Goal: Information Seeking & Learning: Check status

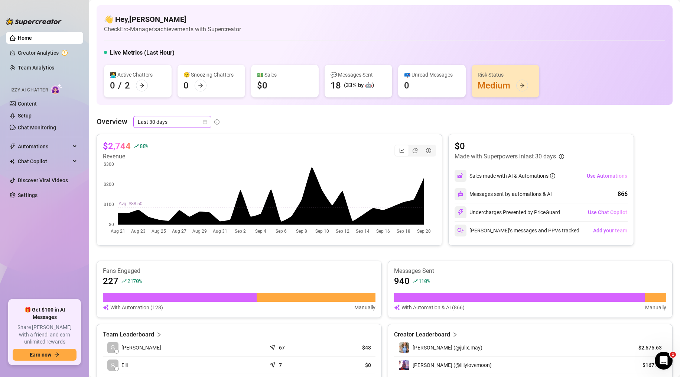
click at [191, 119] on span "Last 30 days" at bounding box center [172, 121] width 69 height 11
click at [159, 187] on div "Custom date" at bounding box center [172, 184] width 66 height 8
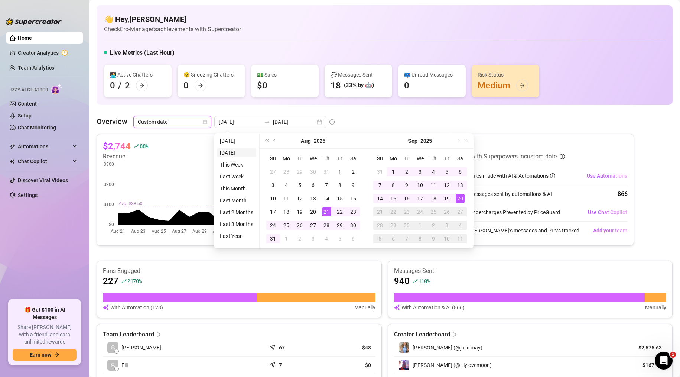
type input "[DATE]"
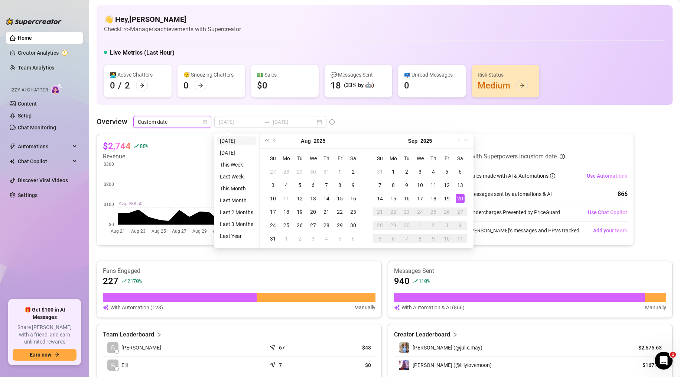
click at [231, 143] on li "[DATE]" at bounding box center [236, 140] width 39 height 9
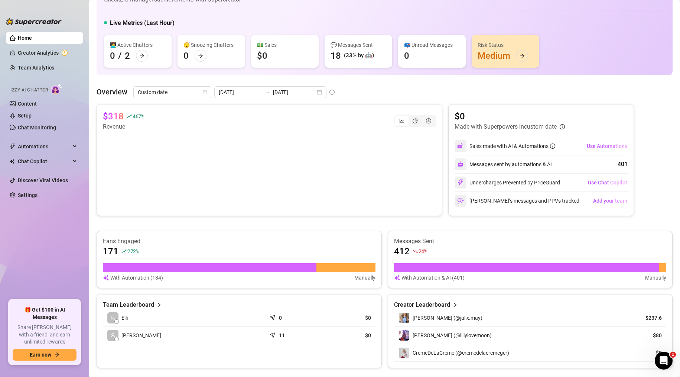
scroll to position [149, 0]
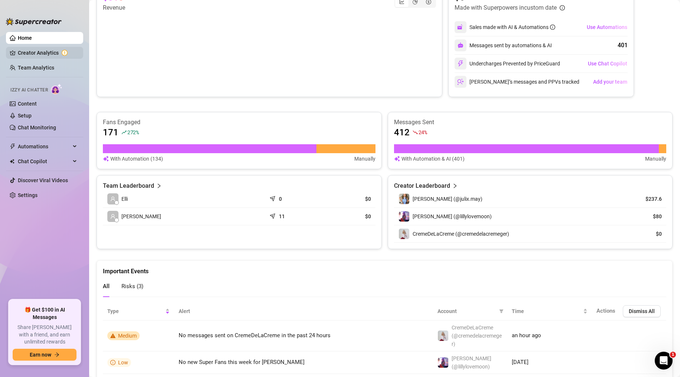
click at [48, 51] on link "Creator Analytics" at bounding box center [47, 53] width 59 height 12
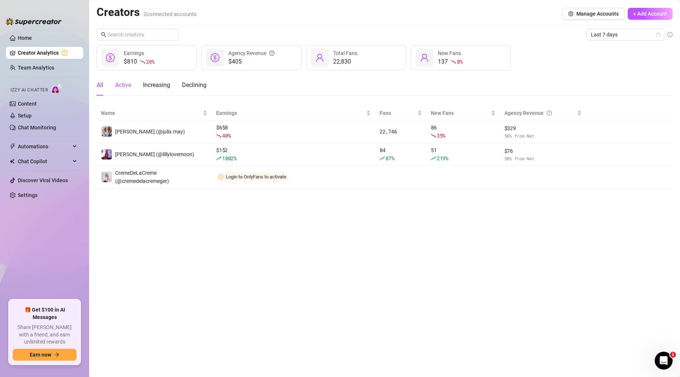
click at [130, 85] on div "Active" at bounding box center [123, 85] width 16 height 9
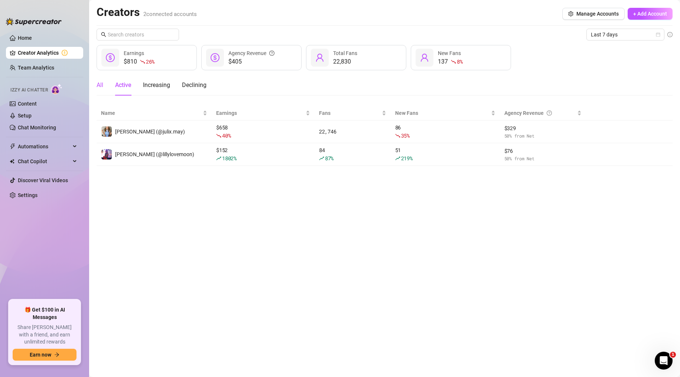
click at [99, 88] on div "All" at bounding box center [100, 85] width 7 height 9
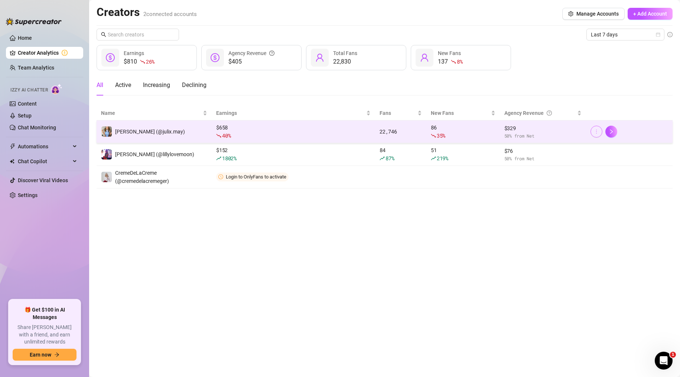
click at [598, 132] on icon "more" at bounding box center [596, 131] width 5 height 5
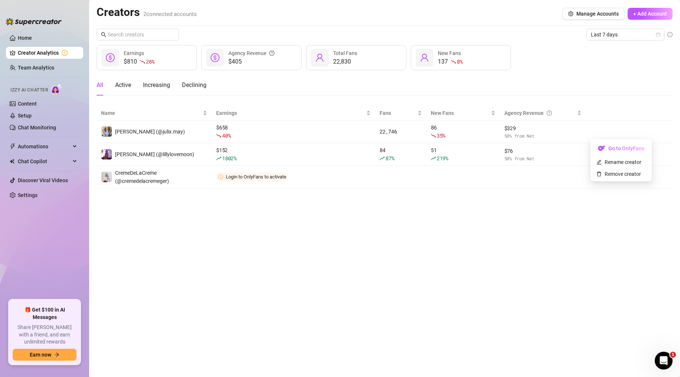
click at [596, 100] on div "All Active Increasing Declining" at bounding box center [385, 88] width 576 height 27
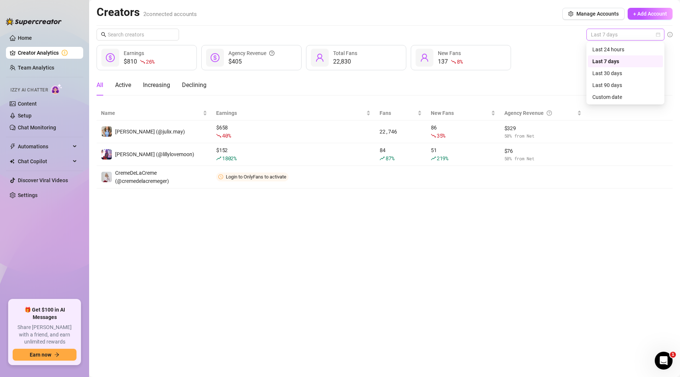
click at [607, 33] on span "Last 7 days" at bounding box center [625, 34] width 69 height 11
click at [621, 95] on div "Custom date" at bounding box center [626, 97] width 66 height 8
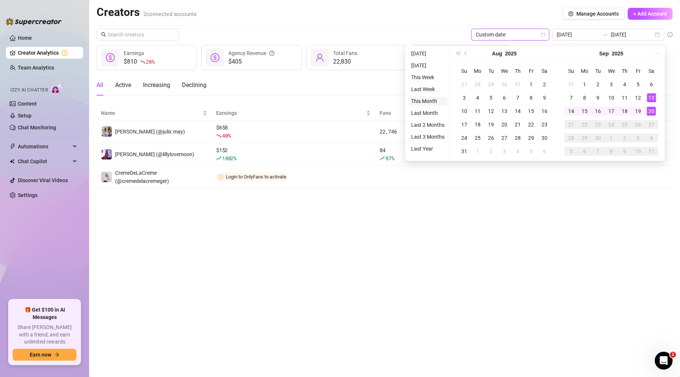
type input "[DATE]"
click at [434, 102] on li "This Month" at bounding box center [427, 101] width 39 height 9
